Goal: Use online tool/utility: Utilize a website feature to perform a specific function

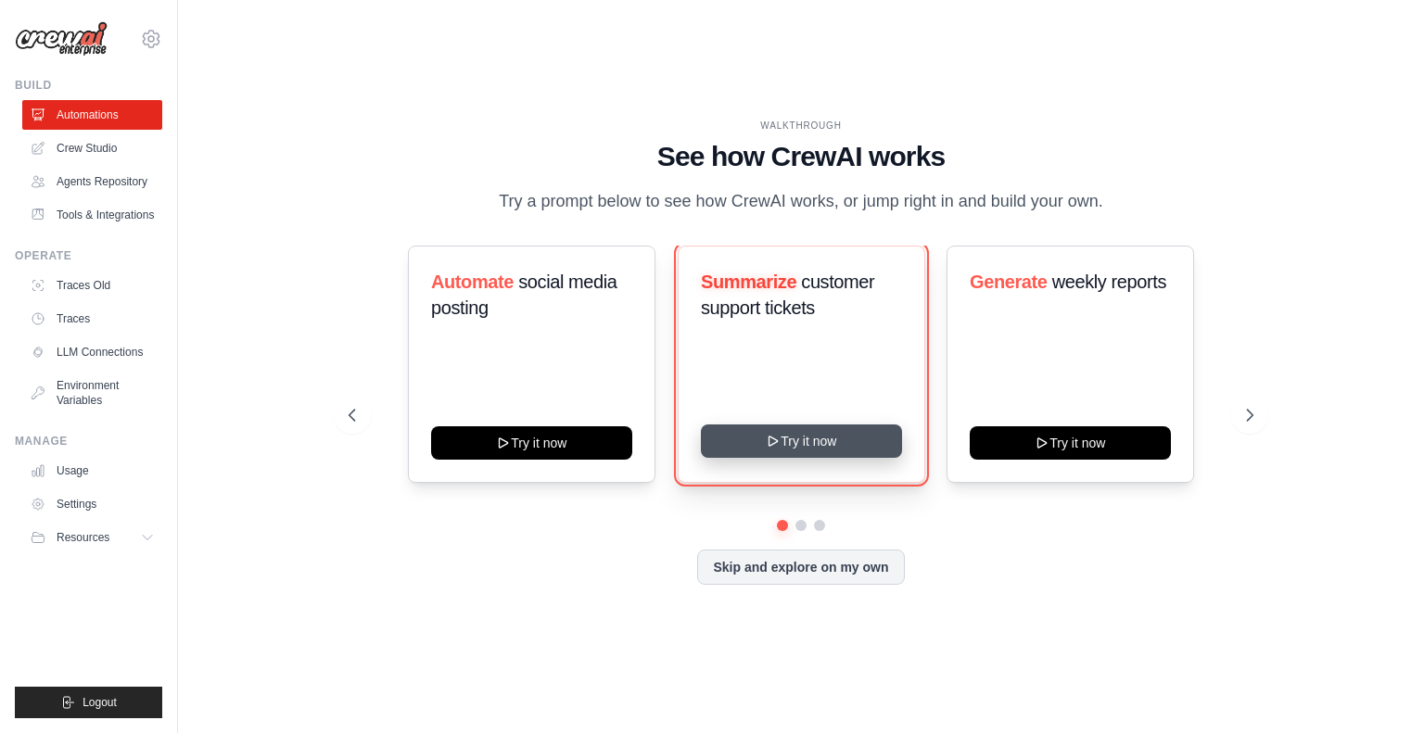
click at [765, 450] on button "Try it now" at bounding box center [801, 441] width 201 height 33
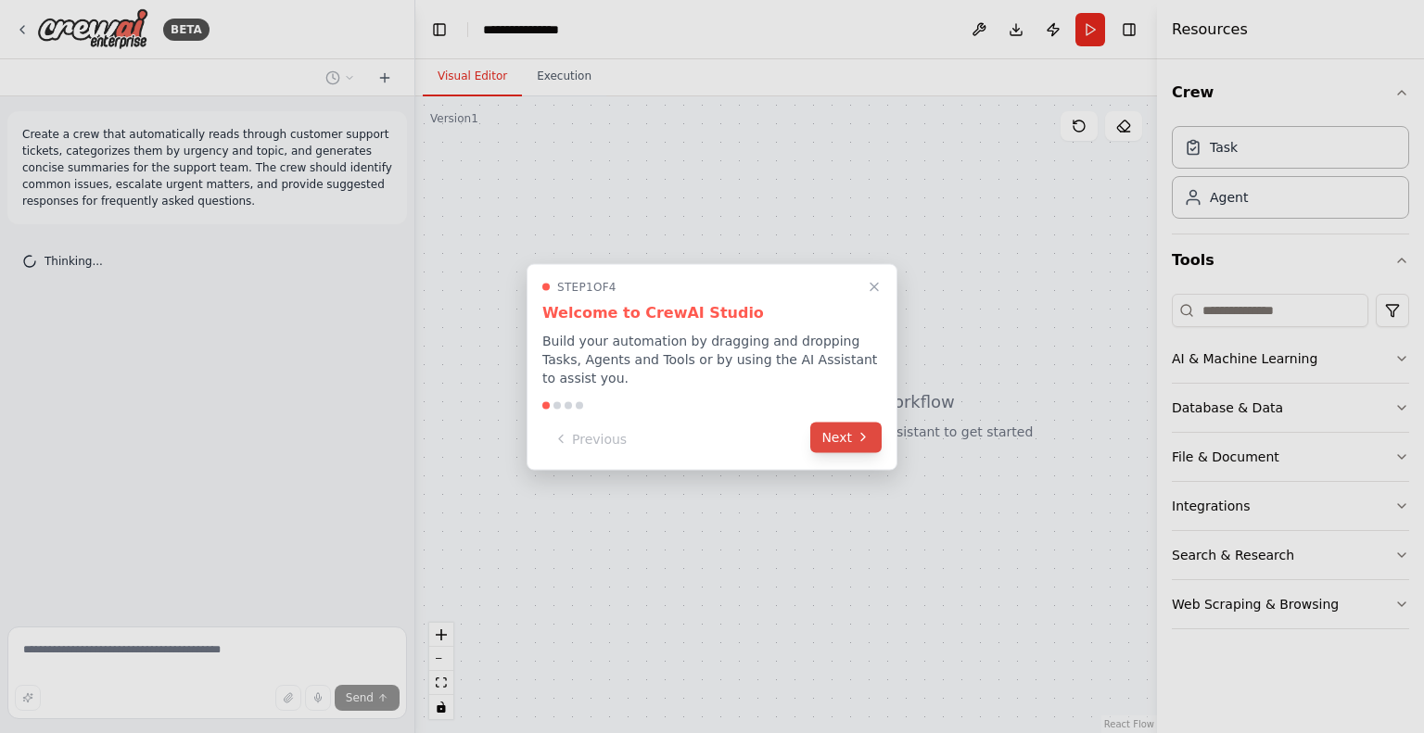
click at [875, 440] on button "Next" at bounding box center [845, 437] width 71 height 31
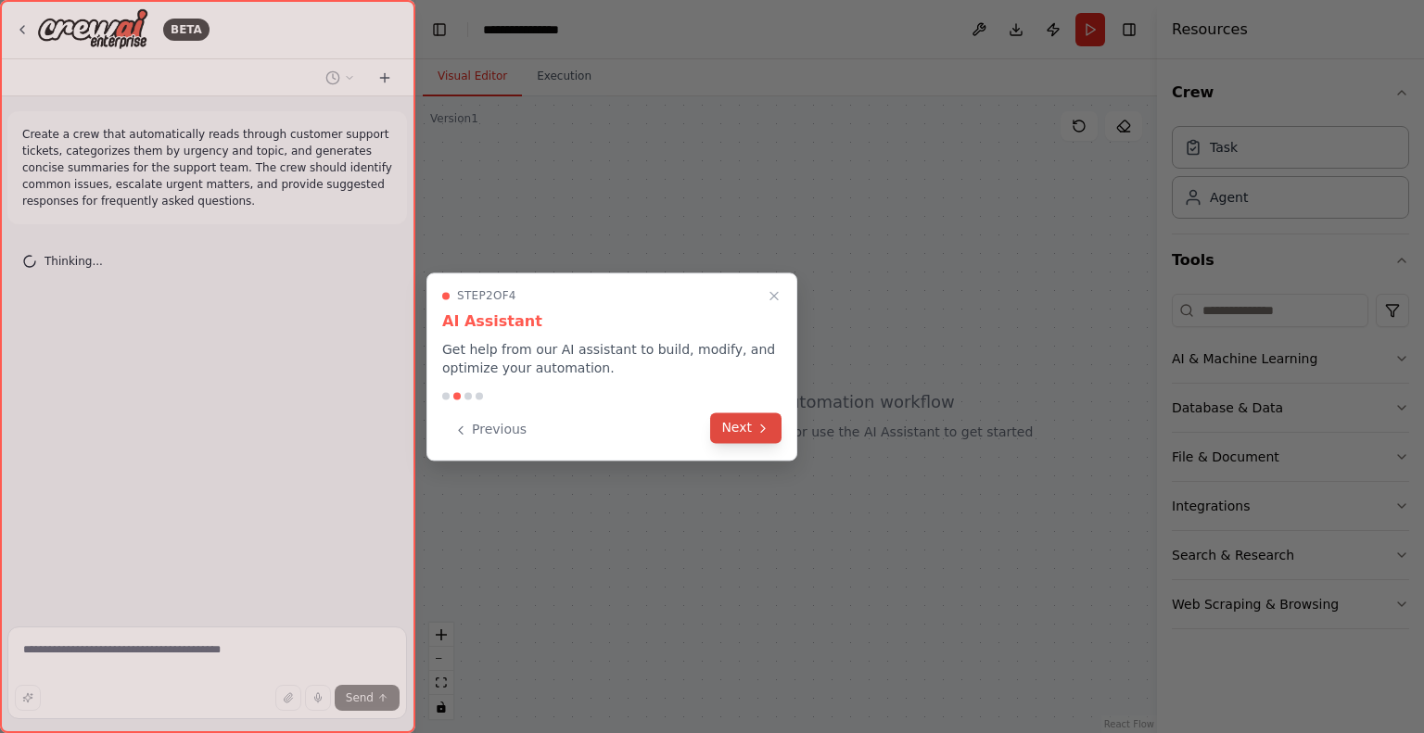
click at [752, 439] on button "Next" at bounding box center [745, 428] width 71 height 31
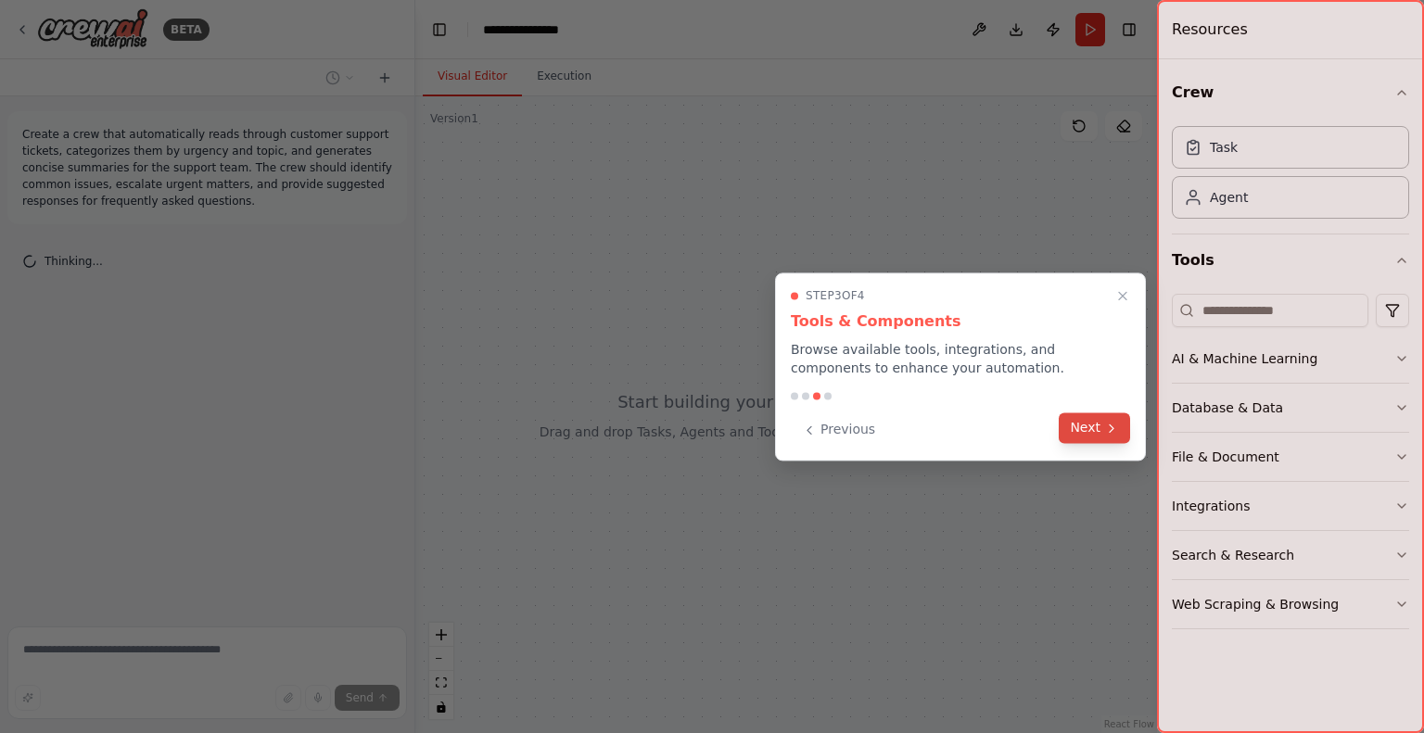
click at [1090, 429] on button "Next" at bounding box center [1094, 428] width 71 height 31
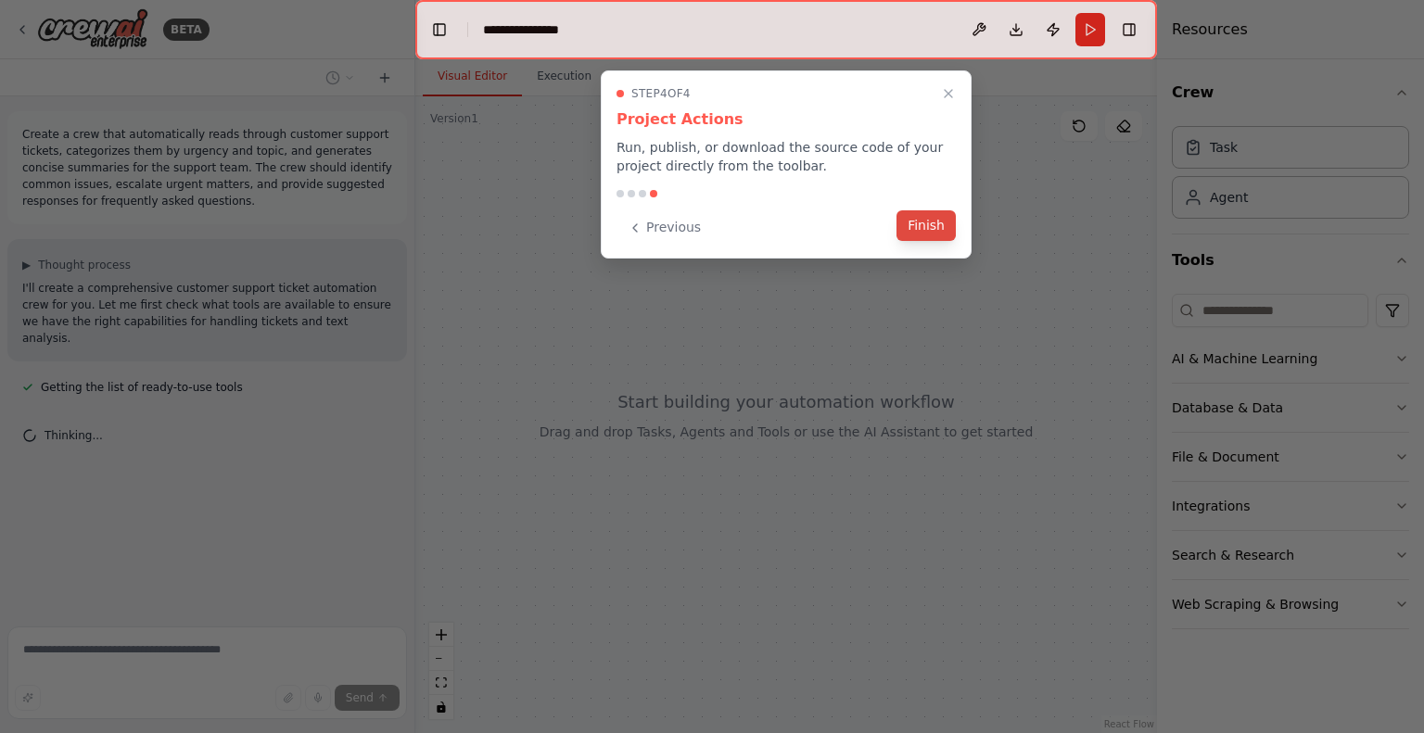
click at [911, 224] on button "Finish" at bounding box center [925, 225] width 59 height 31
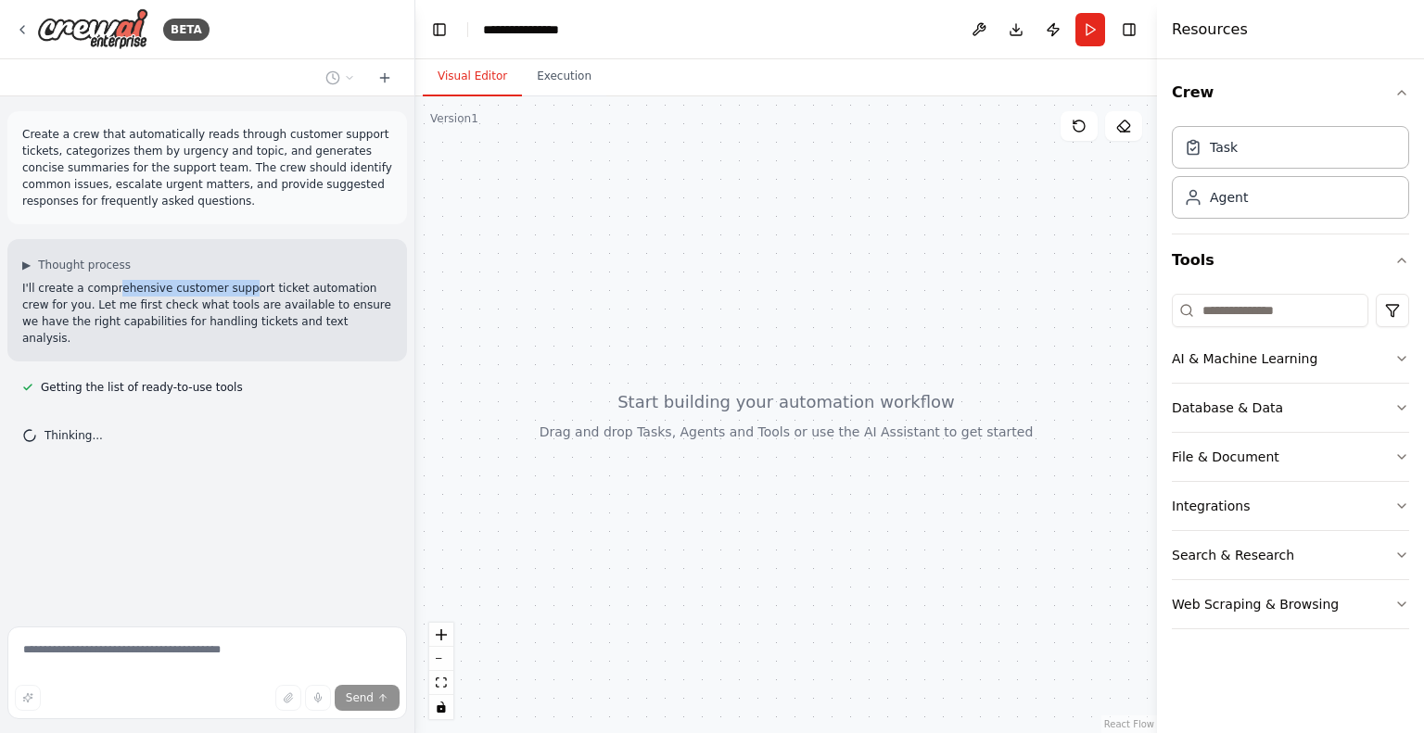
drag, startPoint x: 131, startPoint y: 292, endPoint x: 229, endPoint y: 290, distance: 98.3
click at [229, 290] on p "I'll create a comprehensive customer support ticket automation crew for you. Le…" at bounding box center [207, 313] width 370 height 67
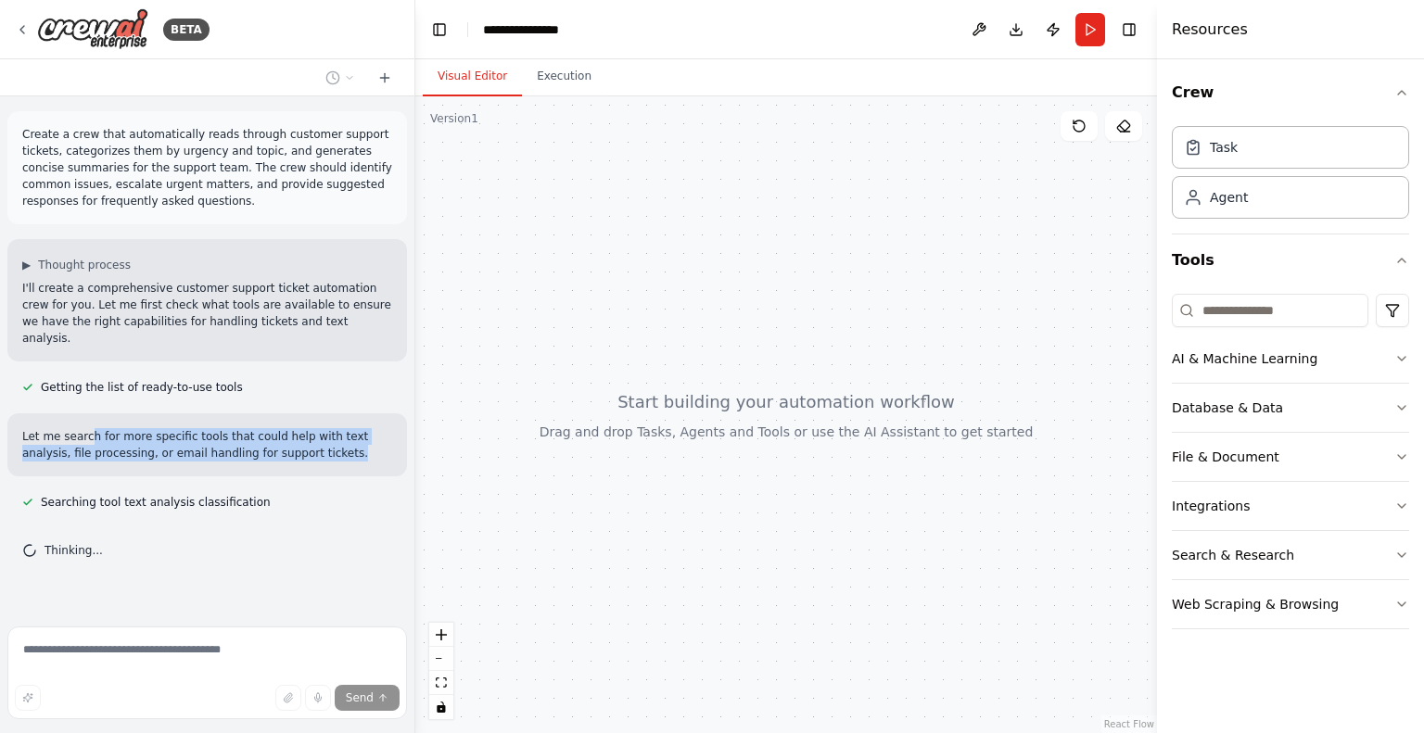
drag, startPoint x: 139, startPoint y: 426, endPoint x: 268, endPoint y: 435, distance: 129.2
click at [268, 435] on p "Let me search for more specific tools that could help with text analysis, file …" at bounding box center [207, 444] width 370 height 33
click at [1409, 351] on div "Crew Task Agent Tools AI & Machine Learning Database & Data File & Document Int…" at bounding box center [1290, 396] width 267 height 674
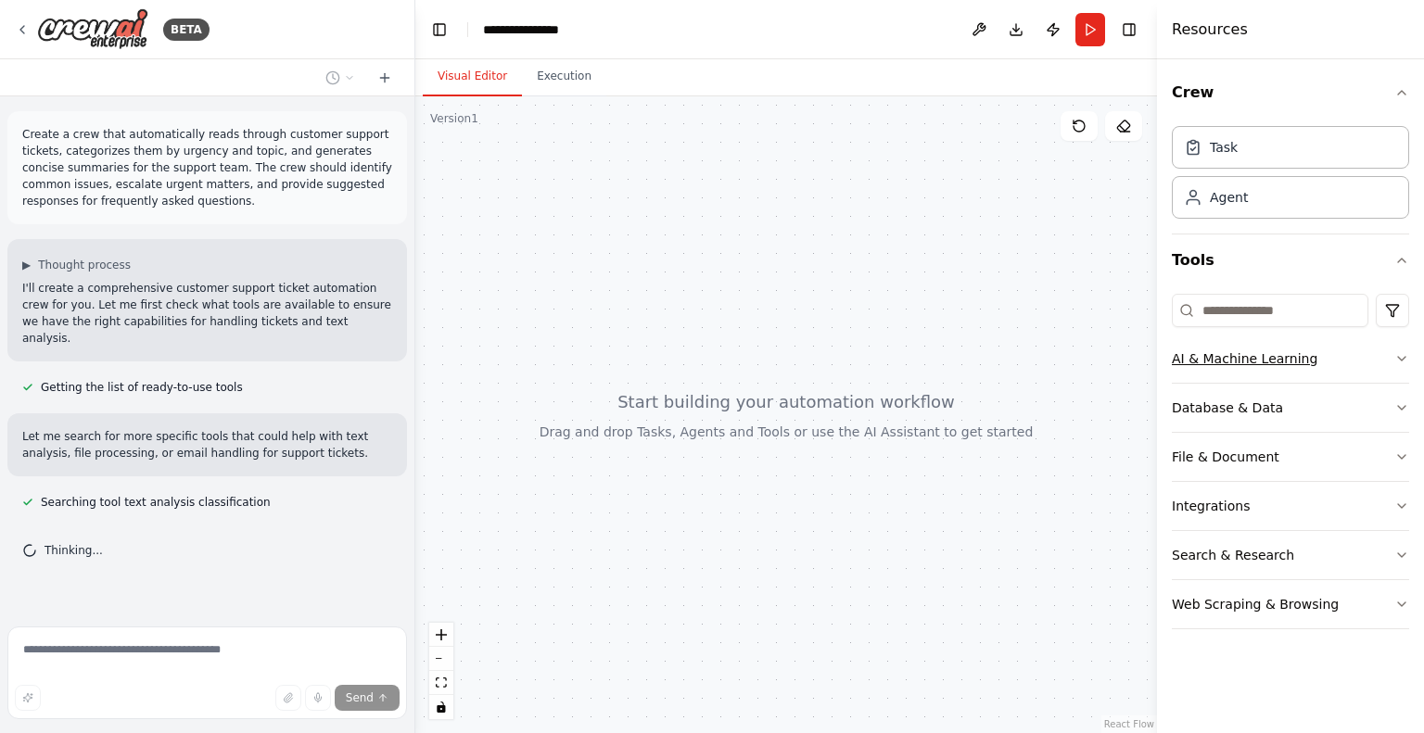
click at [1392, 365] on button "AI & Machine Learning" at bounding box center [1290, 359] width 237 height 48
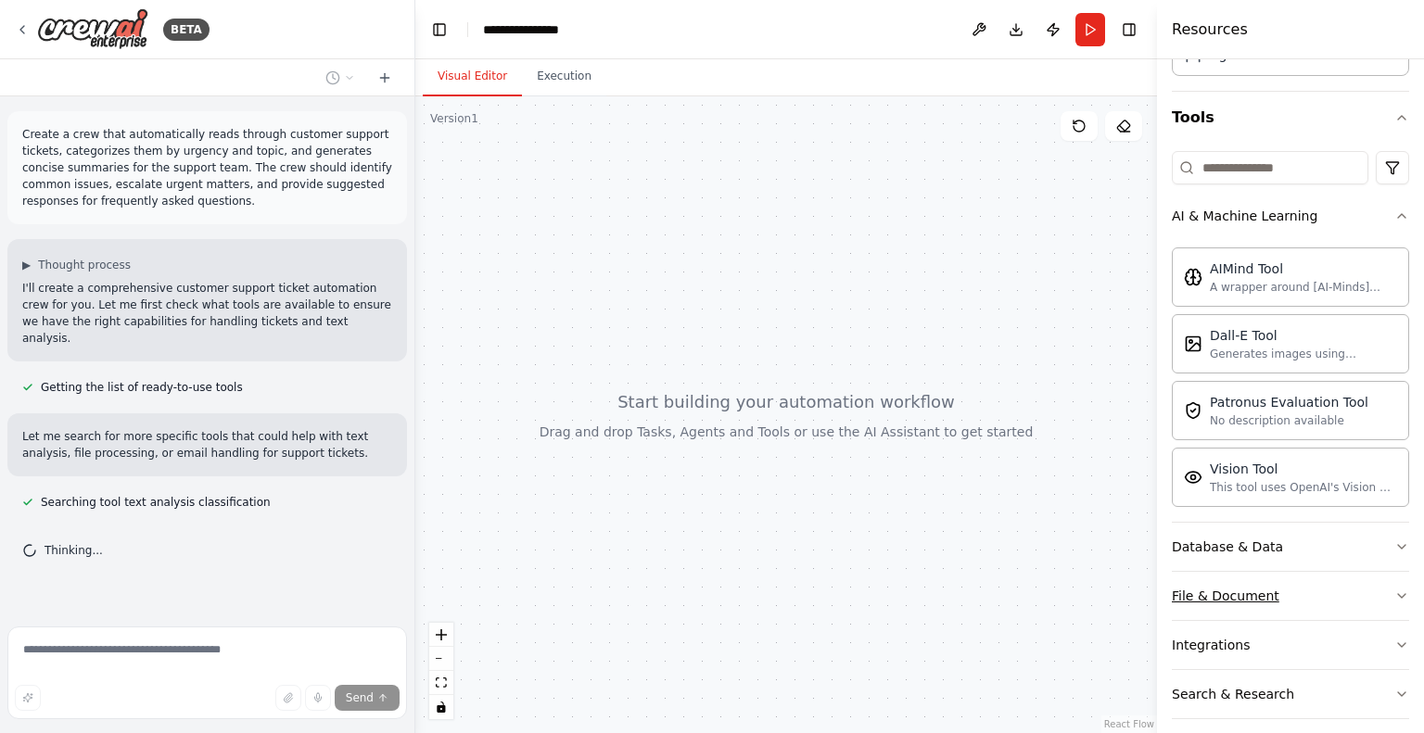
scroll to position [204, 0]
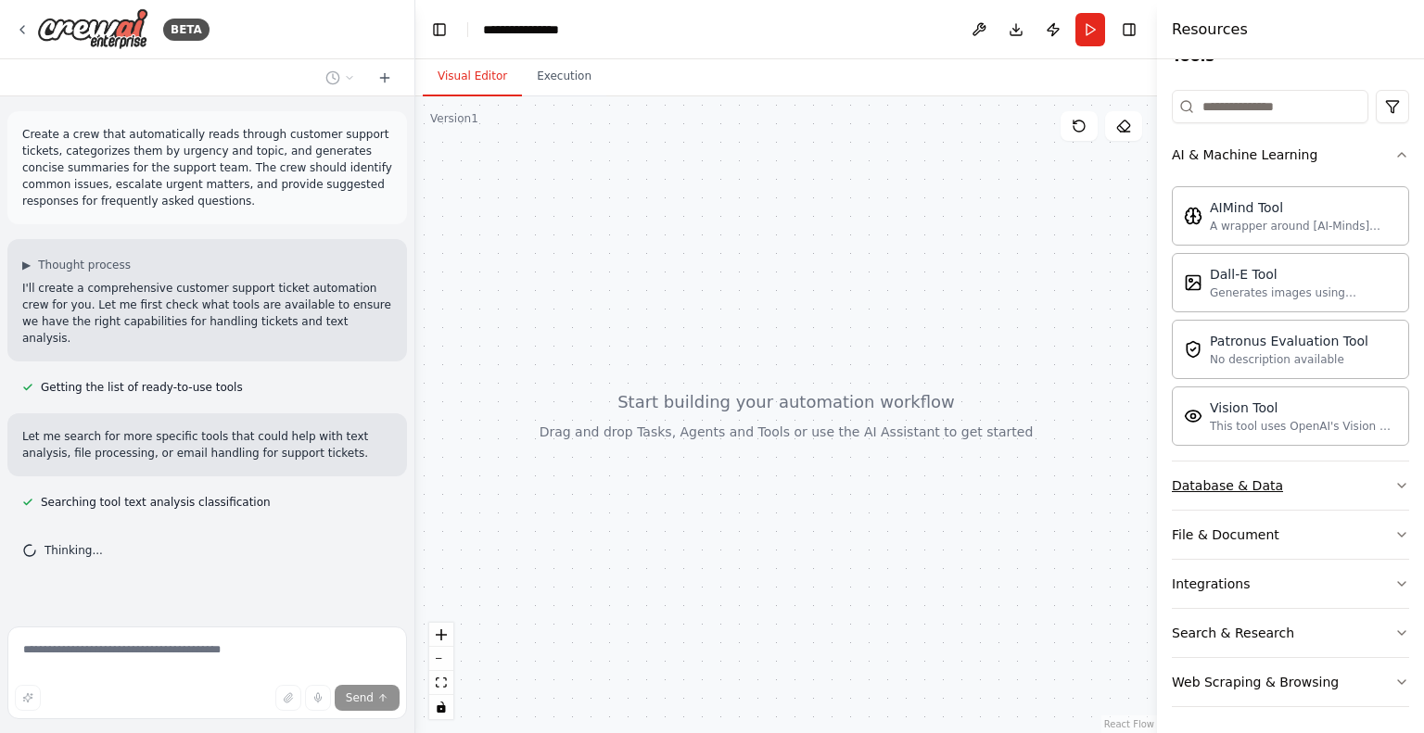
click at [1394, 486] on icon "button" at bounding box center [1401, 485] width 15 height 15
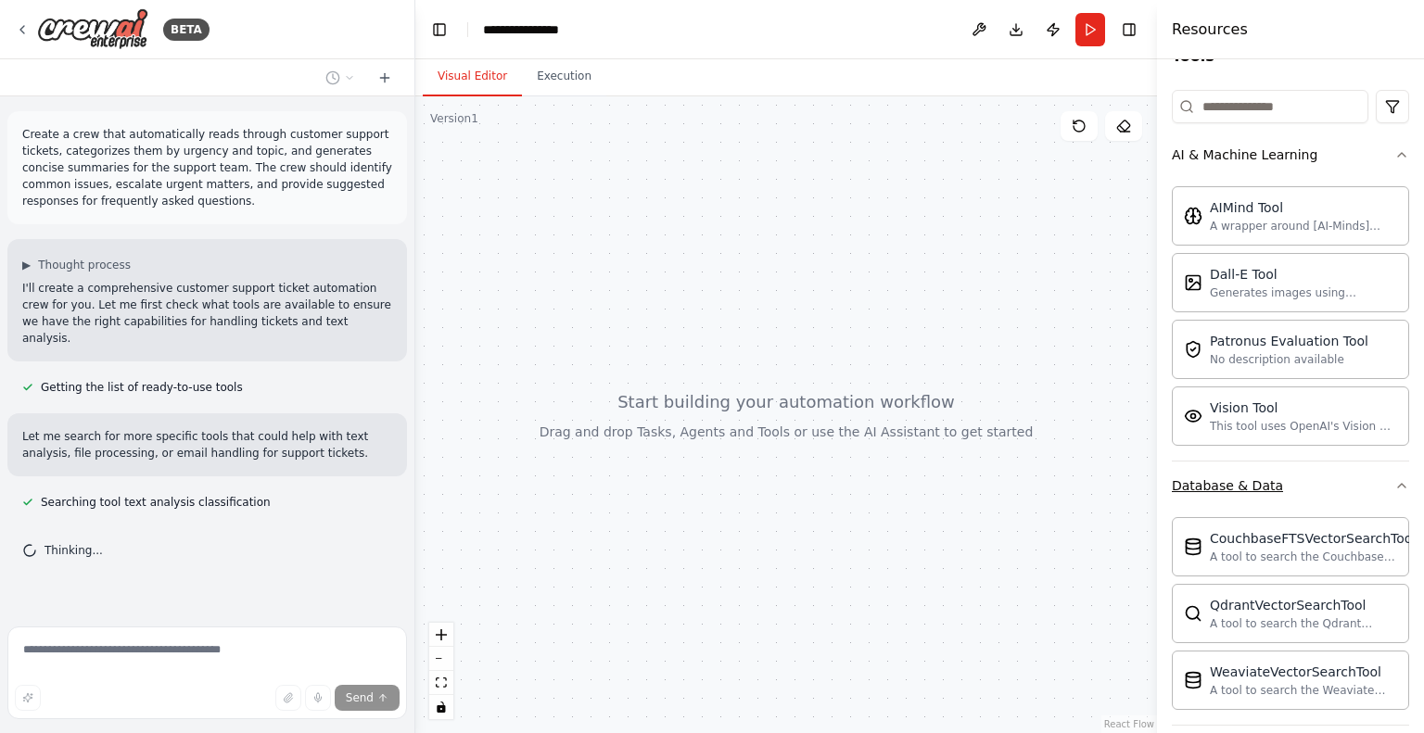
click at [1394, 486] on icon "button" at bounding box center [1401, 485] width 15 height 15
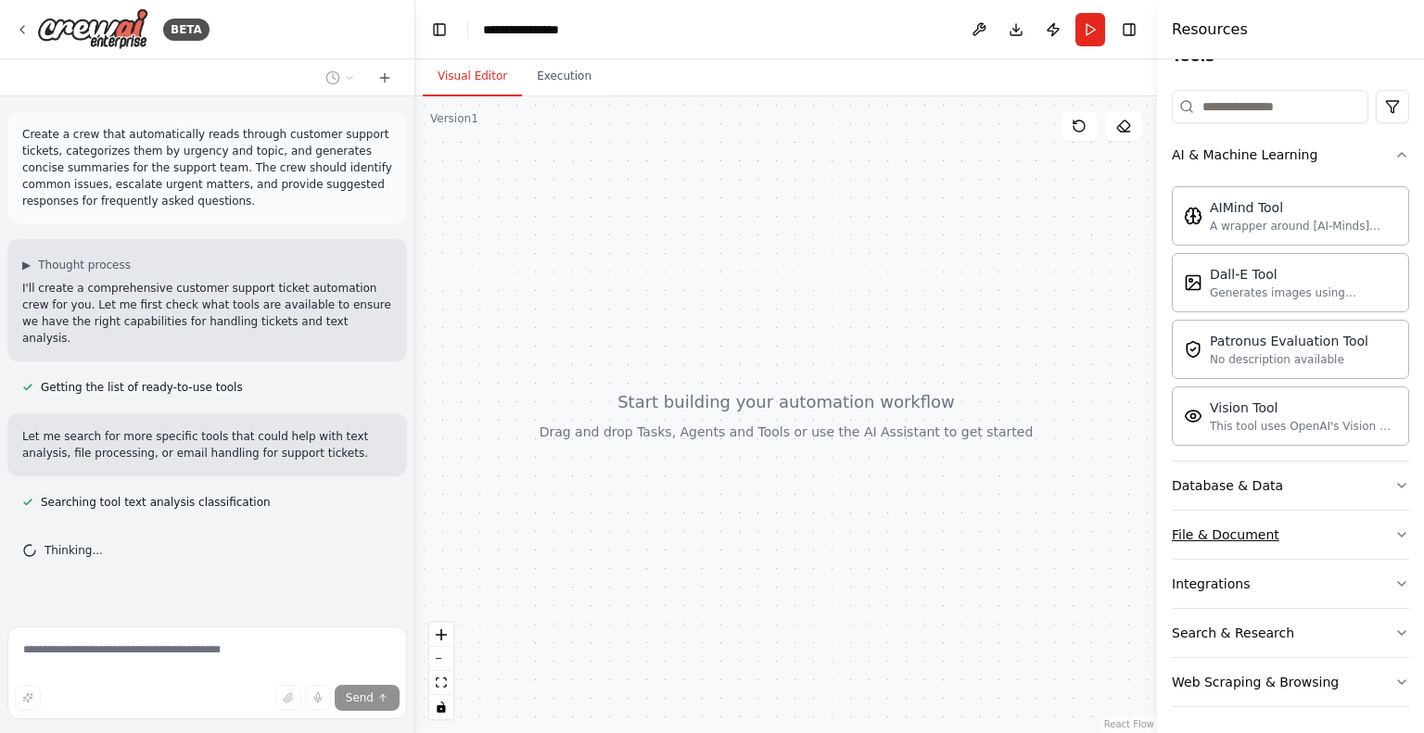
click at [1376, 535] on button "File & Document" at bounding box center [1290, 535] width 237 height 48
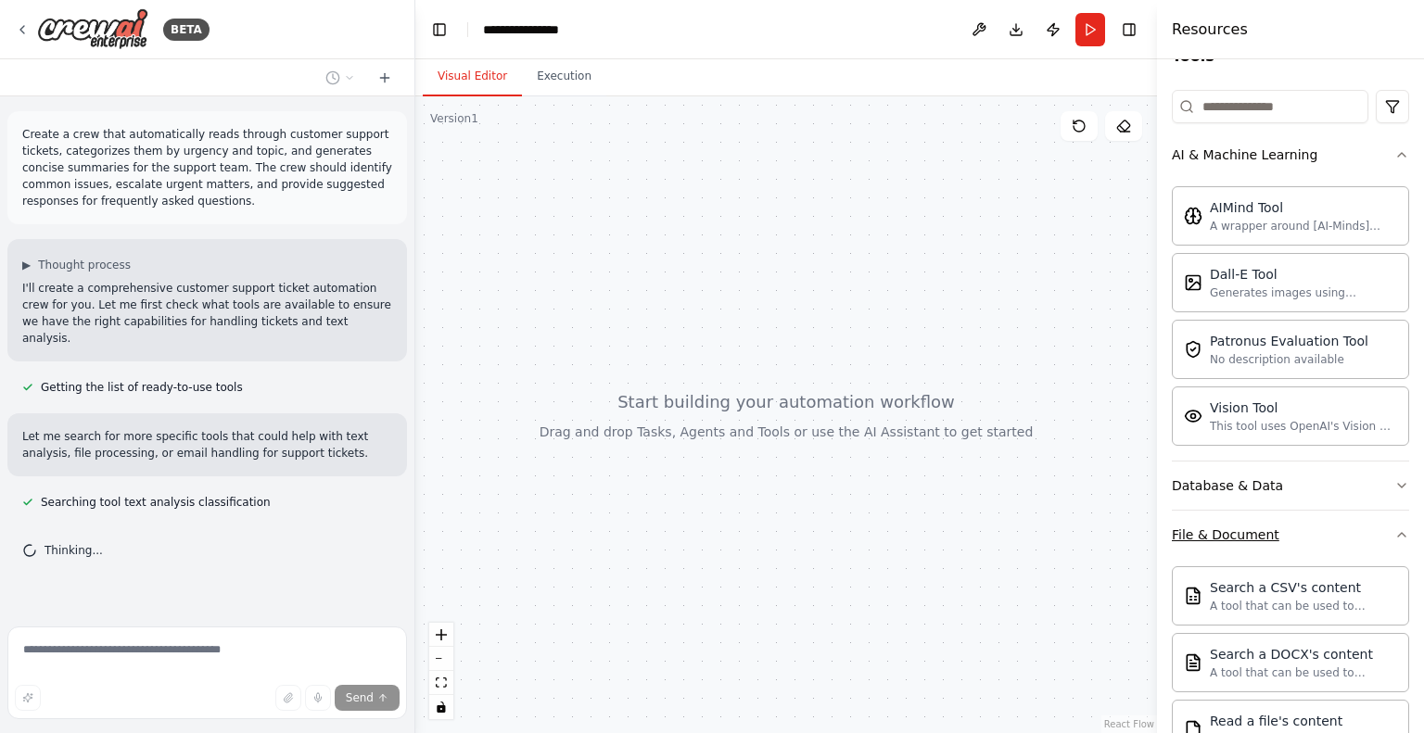
click at [1376, 535] on button "File & Document" at bounding box center [1290, 535] width 237 height 48
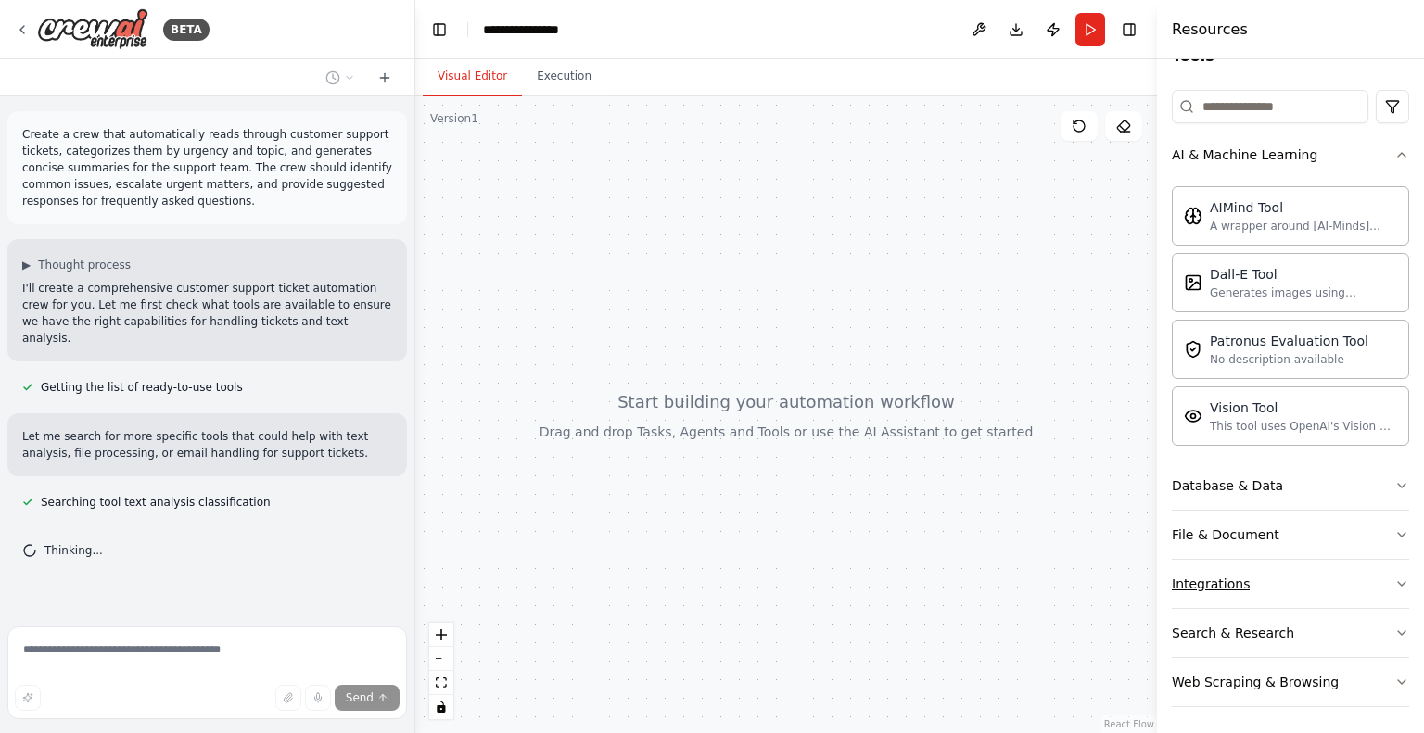
click at [1394, 577] on icon "button" at bounding box center [1401, 584] width 15 height 15
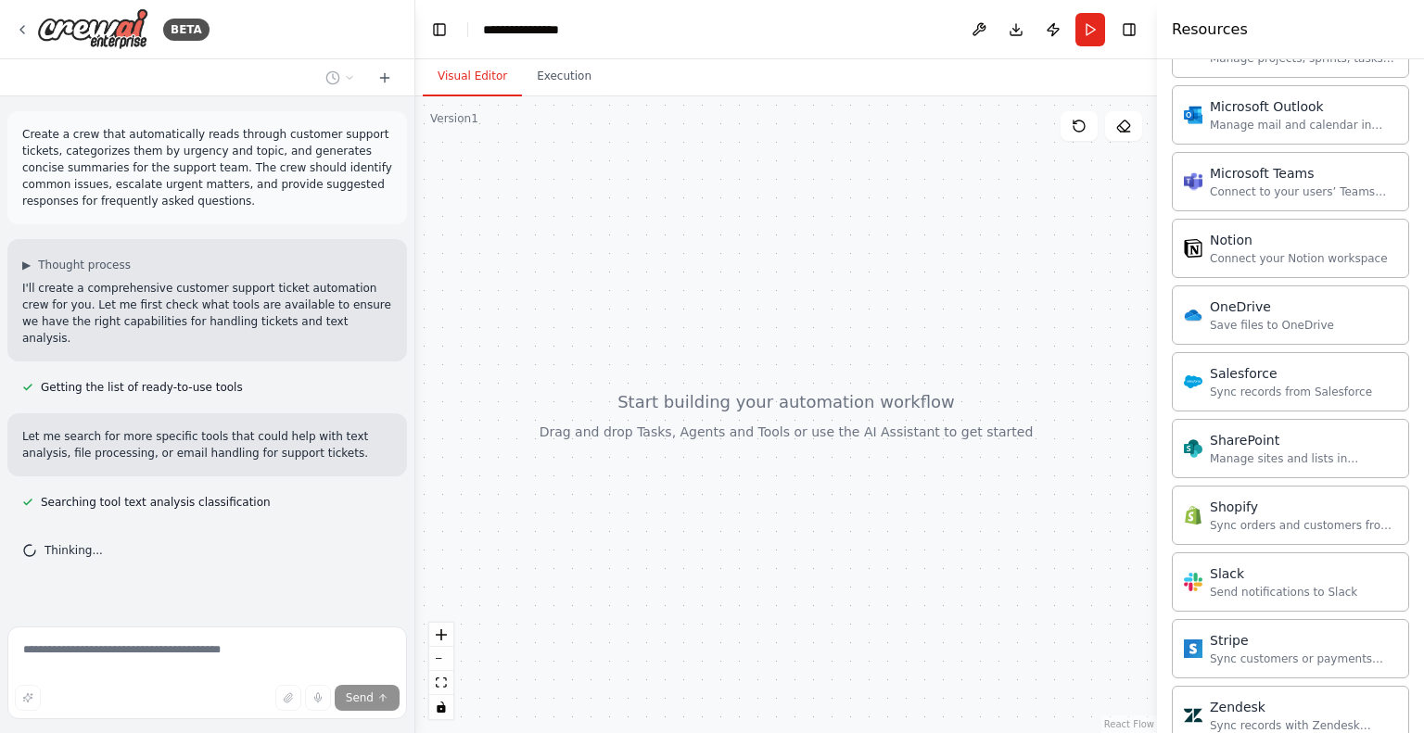
scroll to position [1669, 0]
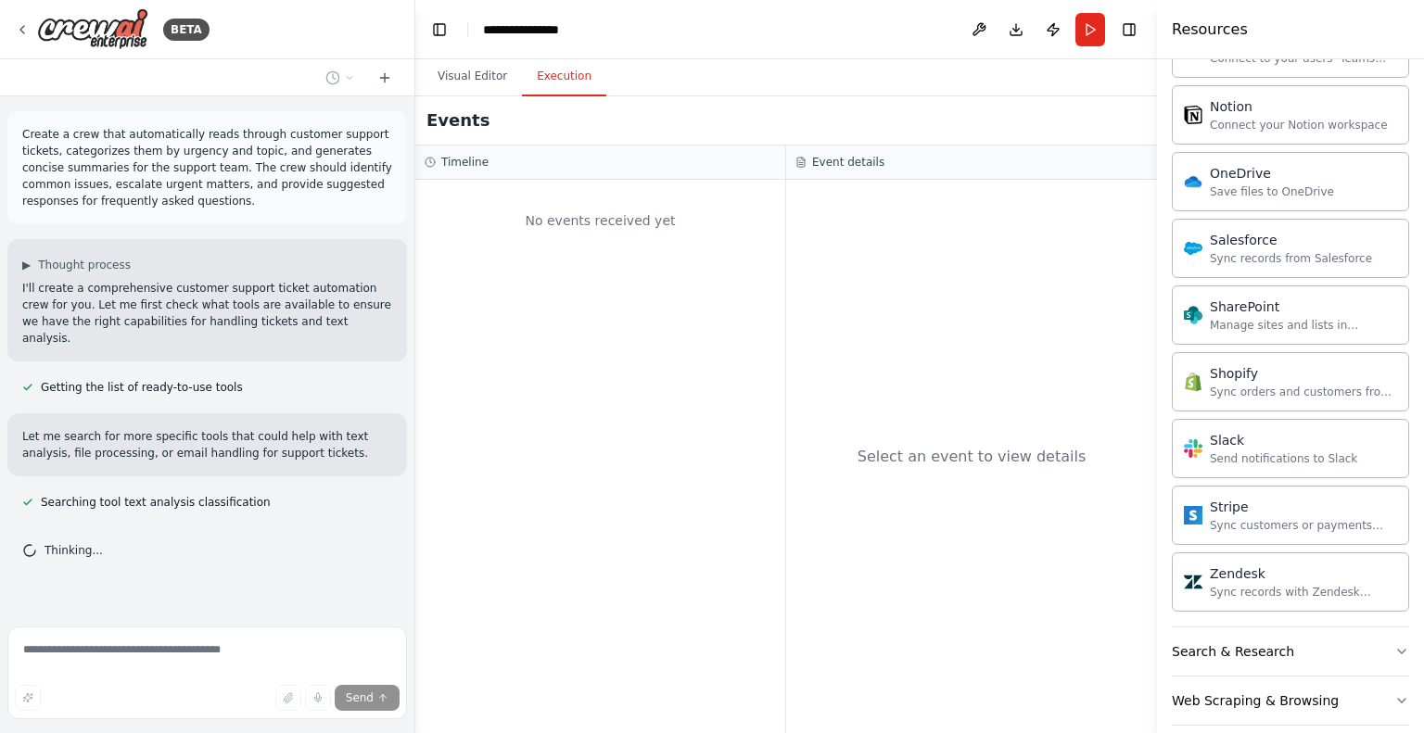
click at [545, 85] on button "Execution" at bounding box center [564, 76] width 84 height 39
click at [438, 77] on button "Visual Editor" at bounding box center [472, 76] width 99 height 39
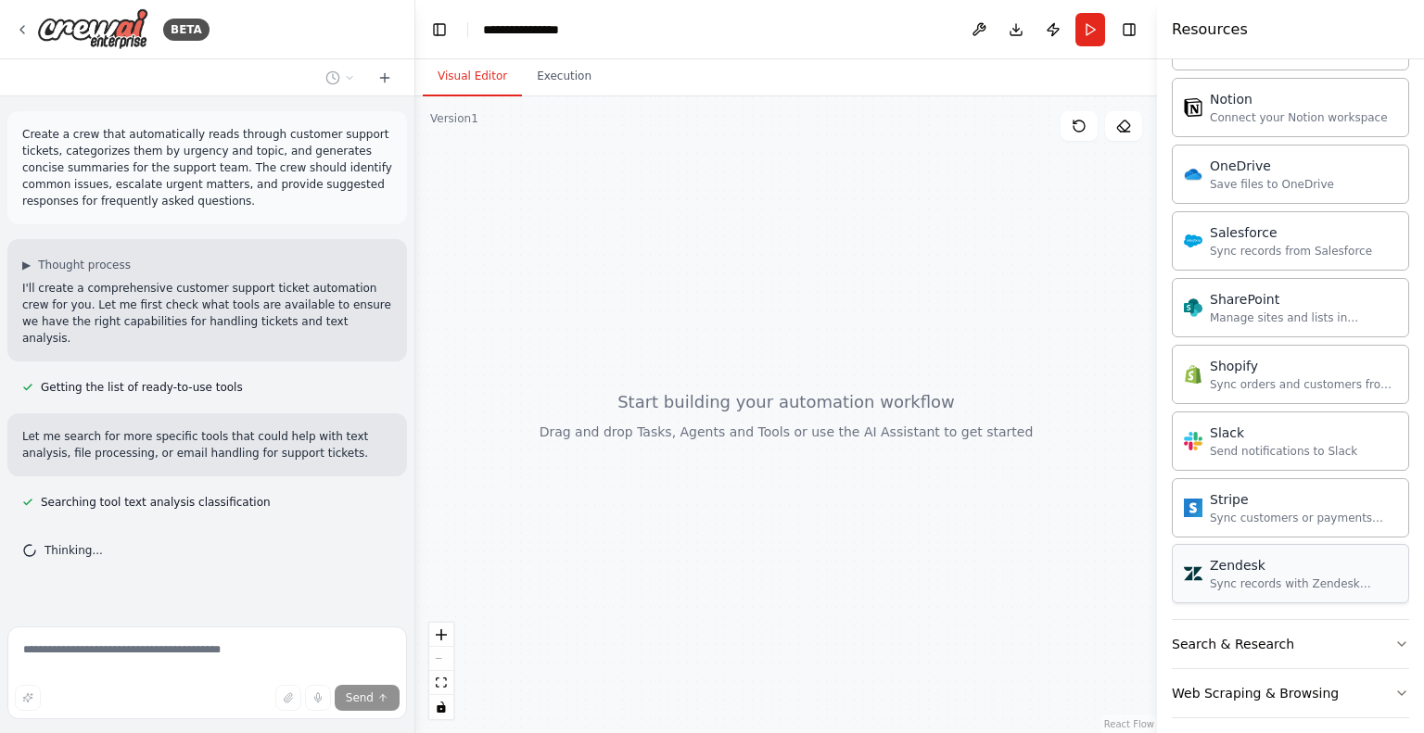
scroll to position [1679, 0]
click at [1318, 637] on button "Search & Research" at bounding box center [1290, 641] width 237 height 48
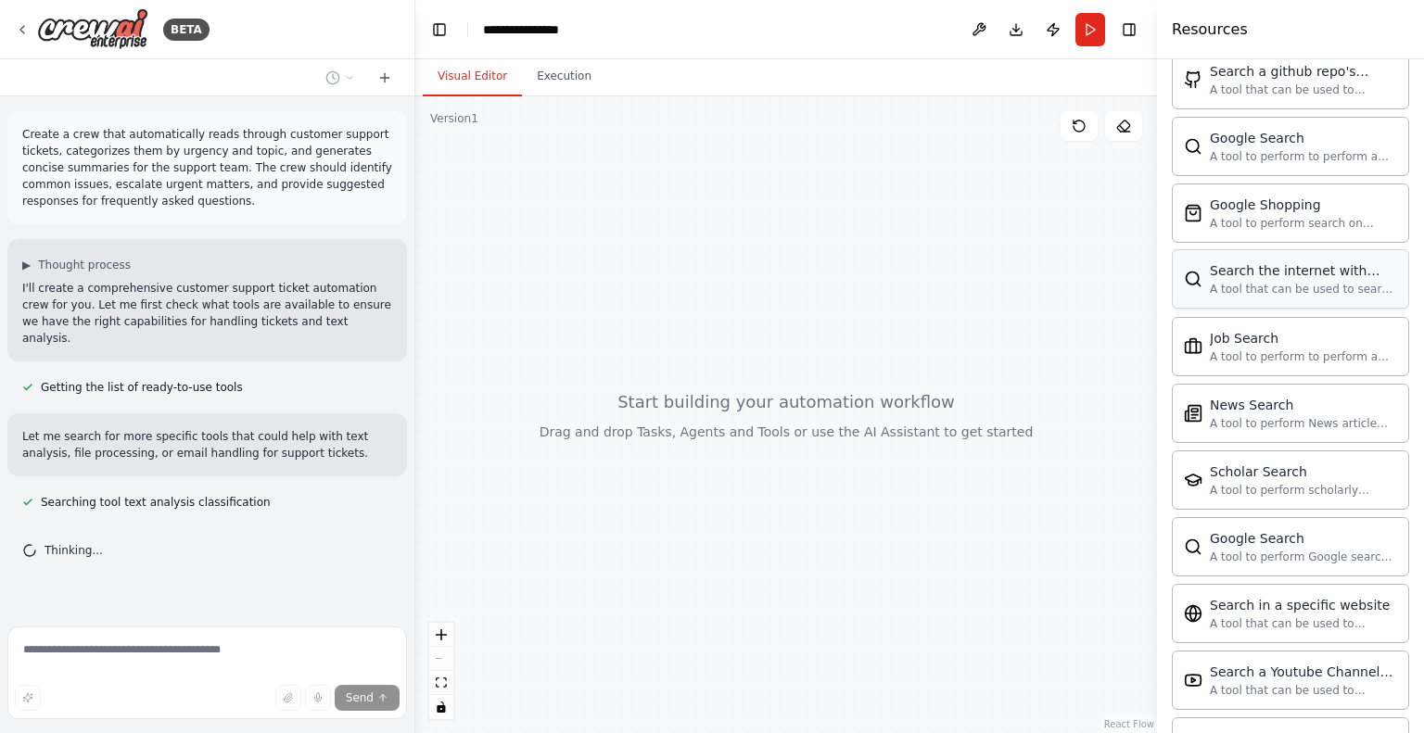
scroll to position [2606, 0]
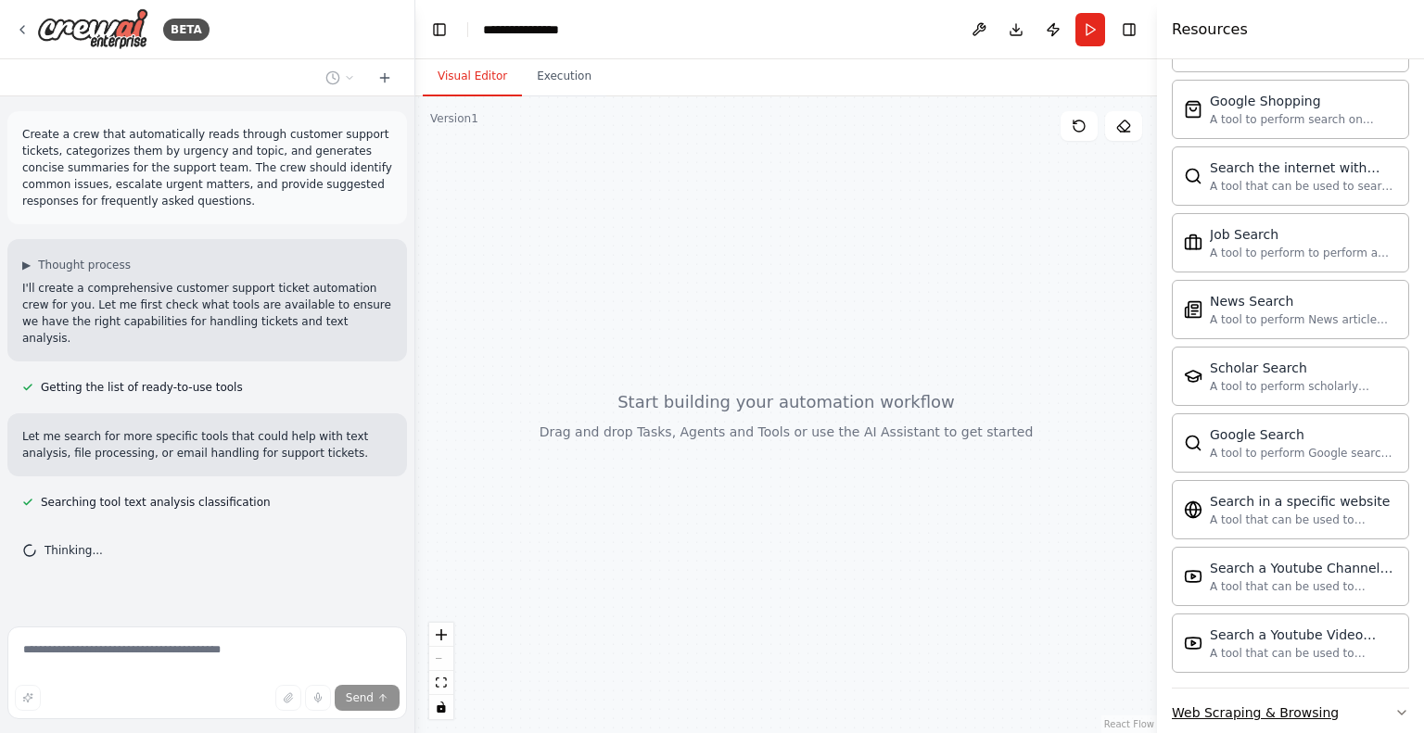
click at [1334, 689] on button "Web Scraping & Browsing" at bounding box center [1290, 713] width 237 height 48
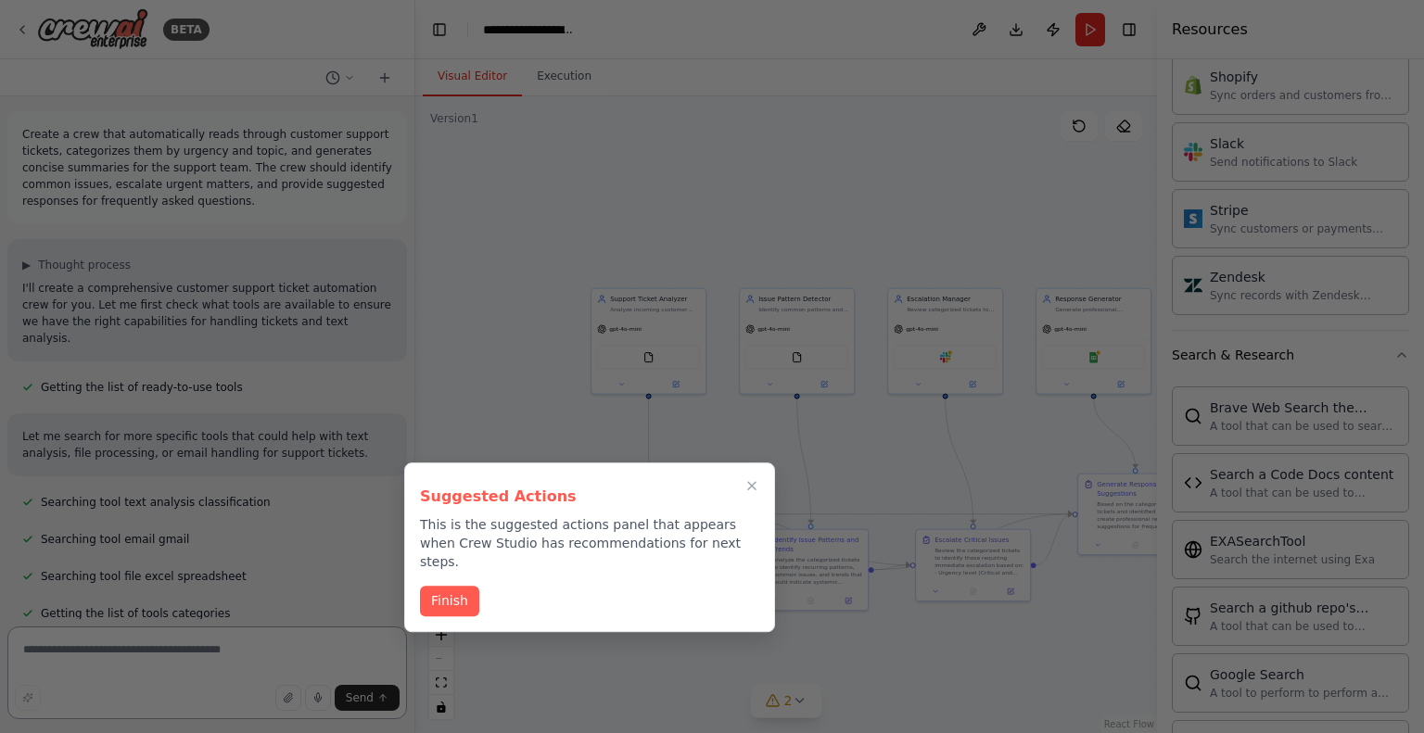
scroll to position [2399, 0]
